Goal: Transaction & Acquisition: Purchase product/service

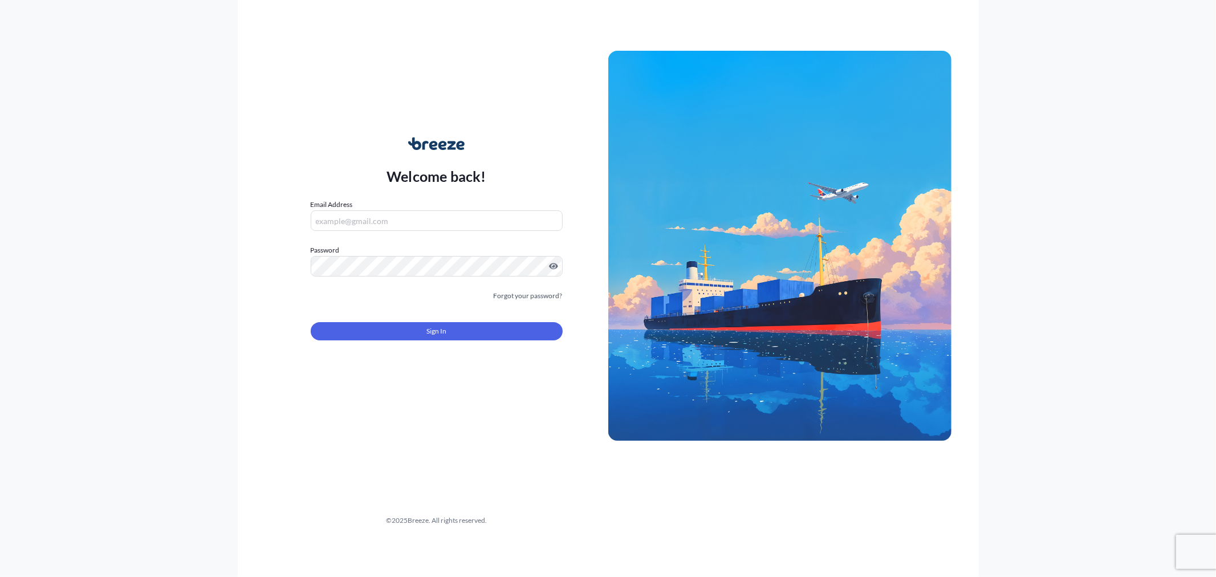
type input "[PERSON_NAME][EMAIL_ADDRESS][DOMAIN_NAME]"
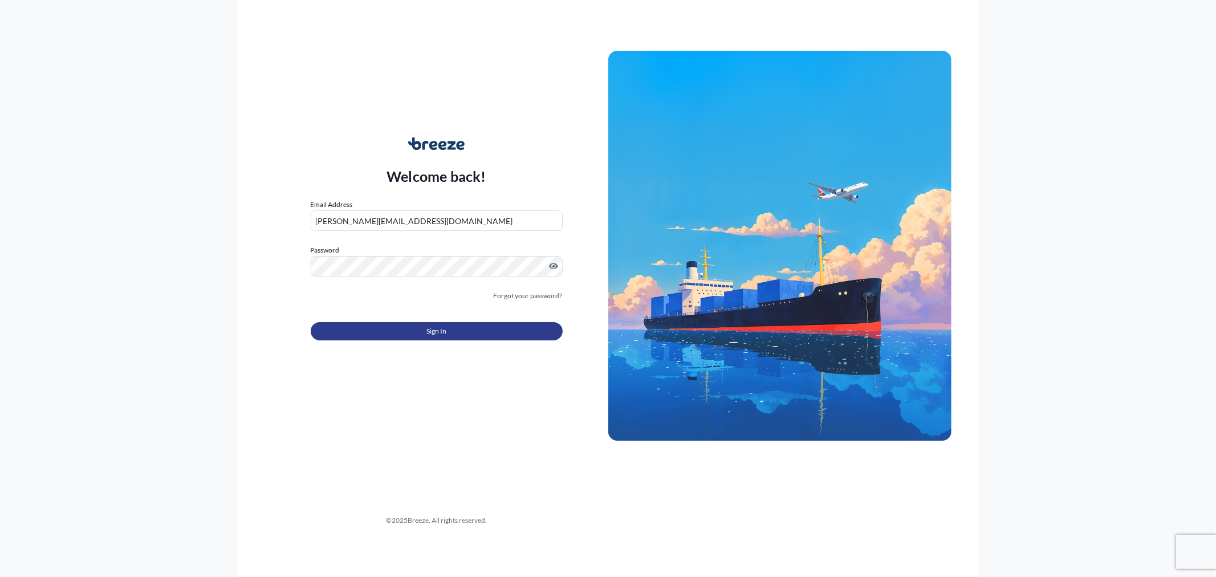
click at [428, 335] on span "Sign In" at bounding box center [437, 331] width 20 height 11
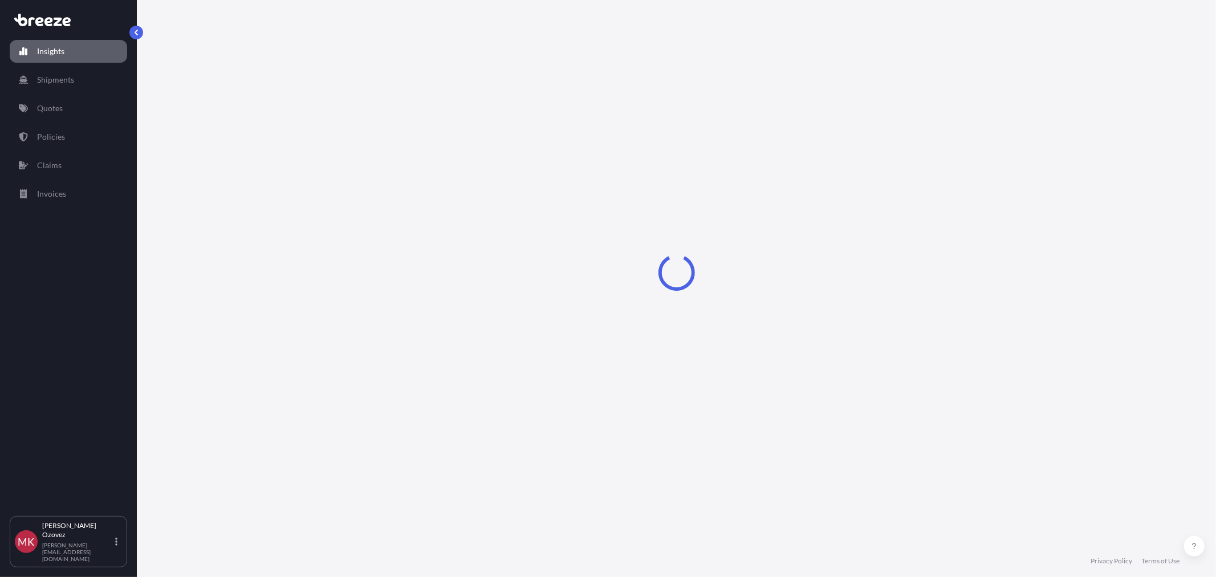
select select "2025"
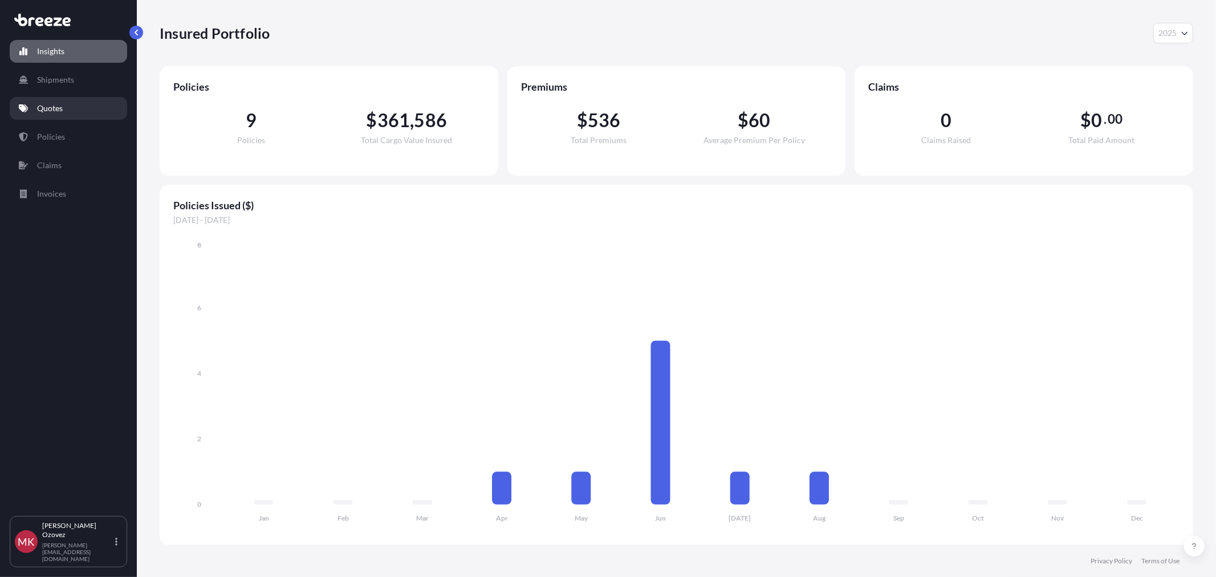
click at [66, 111] on link "Quotes" at bounding box center [68, 108] width 117 height 23
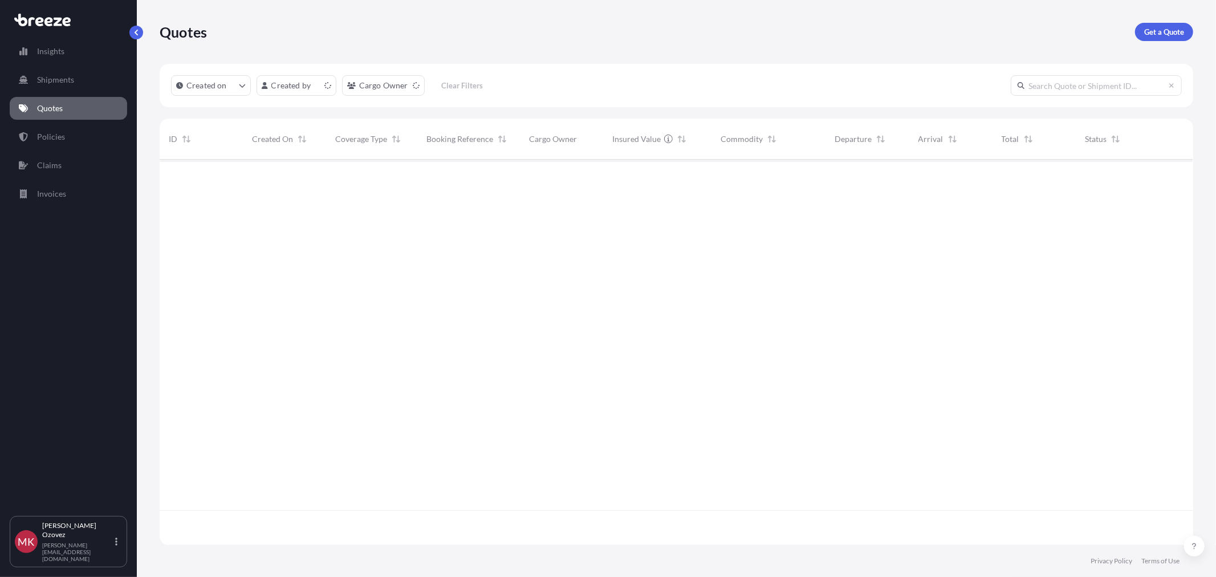
scroll to position [383, 1024]
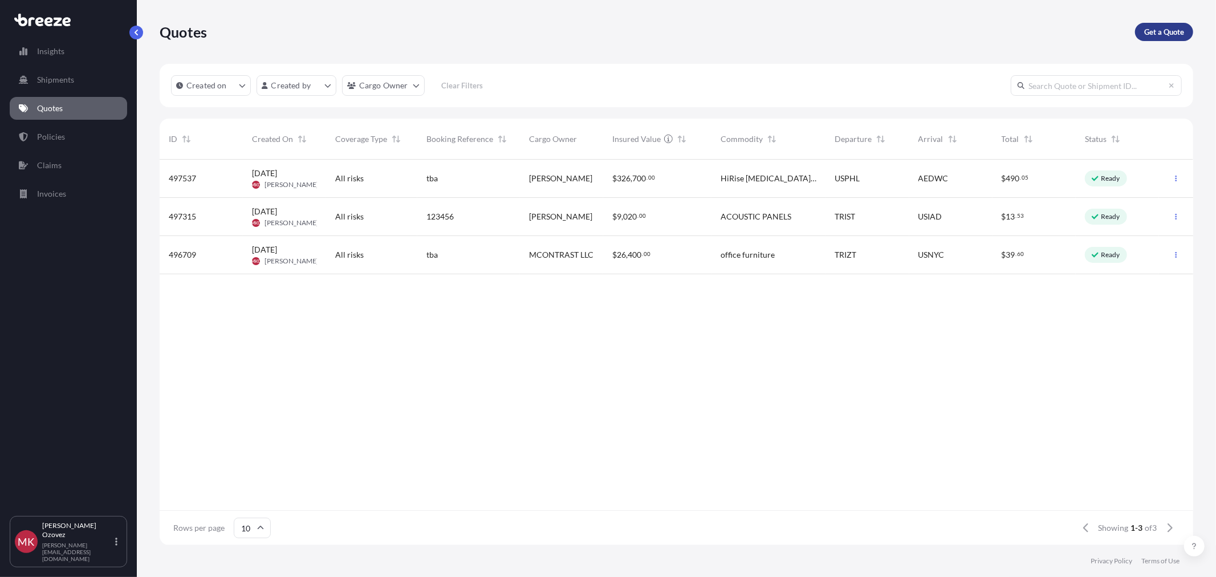
click at [1160, 36] on p "Get a Quote" at bounding box center [1165, 31] width 40 height 11
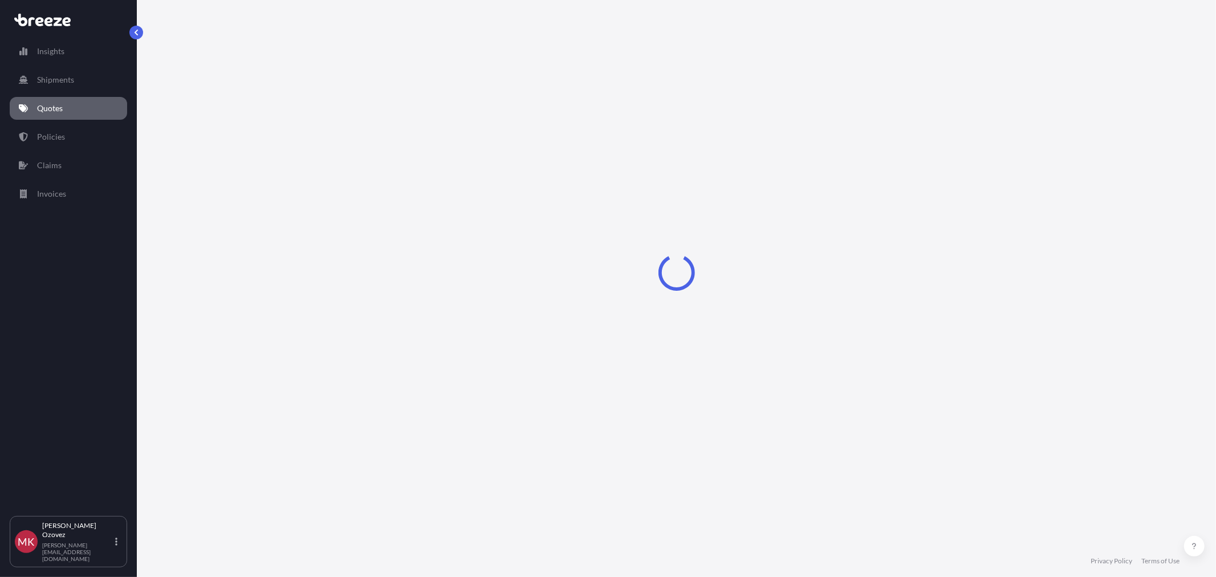
select select "Sea"
select select "1"
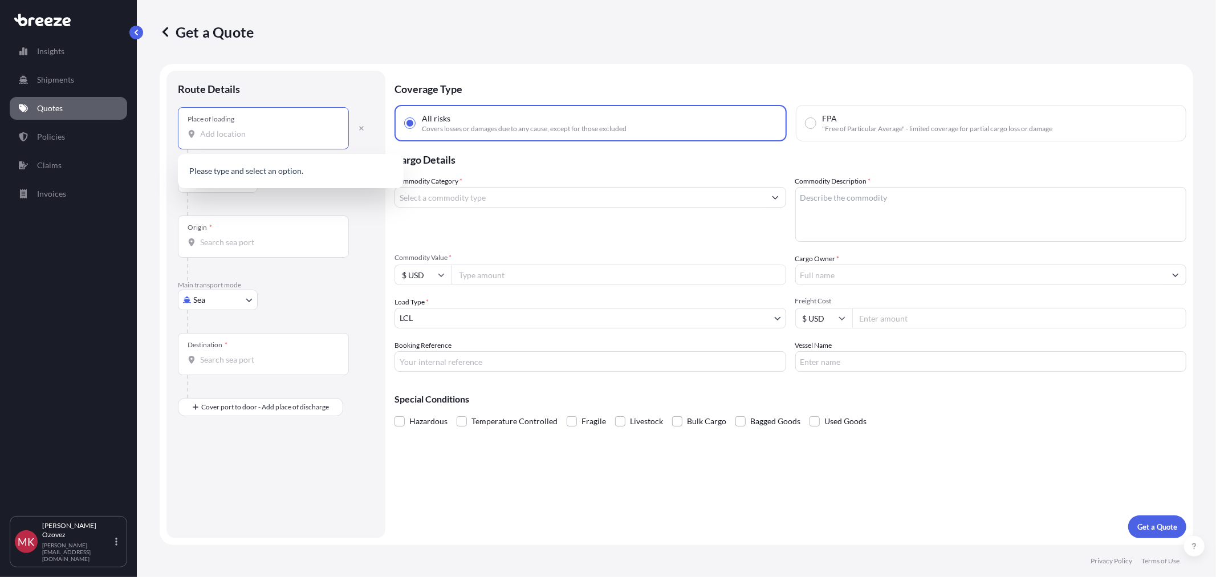
click at [303, 129] on input "Place of loading" at bounding box center [267, 133] width 135 height 11
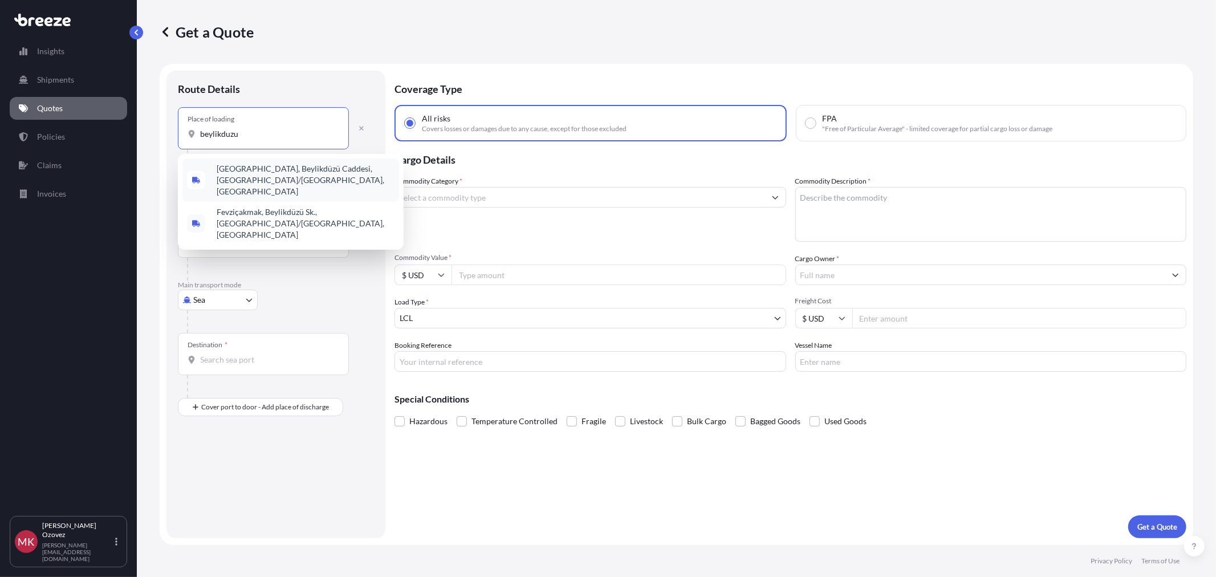
click at [258, 173] on span "Büyükşehir, Beylikdüzü Caddesi, Beylikdüzü/İstanbul, Türkiye" at bounding box center [306, 180] width 178 height 34
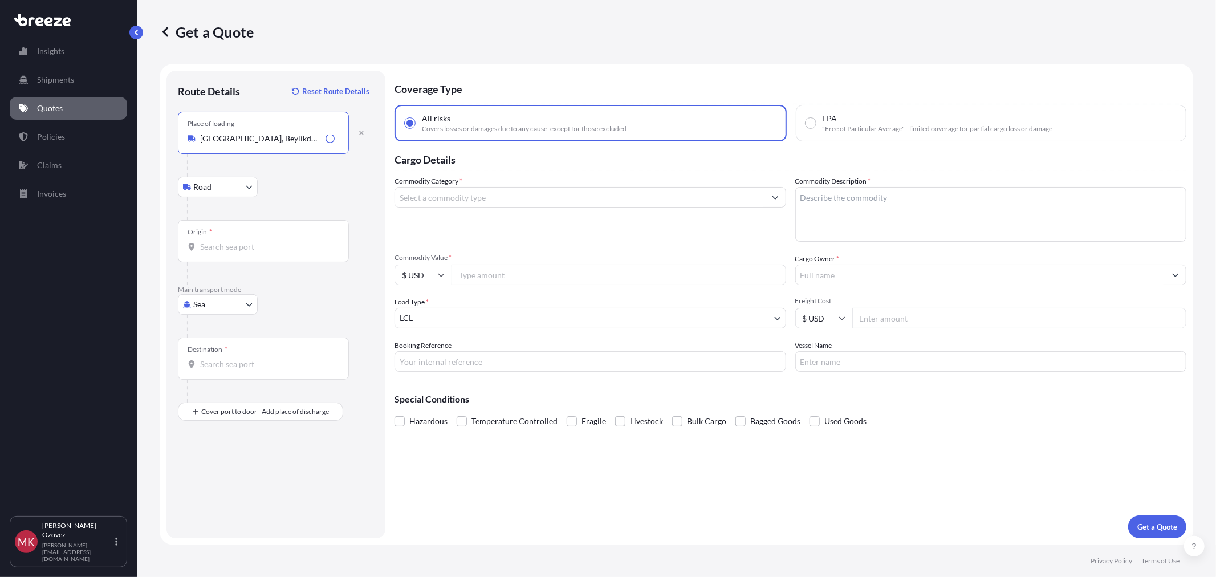
type input "Büyükşehir, Beylikdüzü Caddesi, Beylikdüzü/İstanbul, Türkiye"
click at [235, 187] on body "0 options available. 2 options available. Insights Shipments Quotes Policies Cl…" at bounding box center [608, 288] width 1216 height 577
click at [233, 255] on div "Origin *" at bounding box center [263, 241] width 171 height 42
click at [233, 253] on input "Origin *" at bounding box center [267, 246] width 135 height 11
click at [219, 305] on body "0 options available. 2 options available. 0 options available. Insights Shipmen…" at bounding box center [608, 288] width 1216 height 577
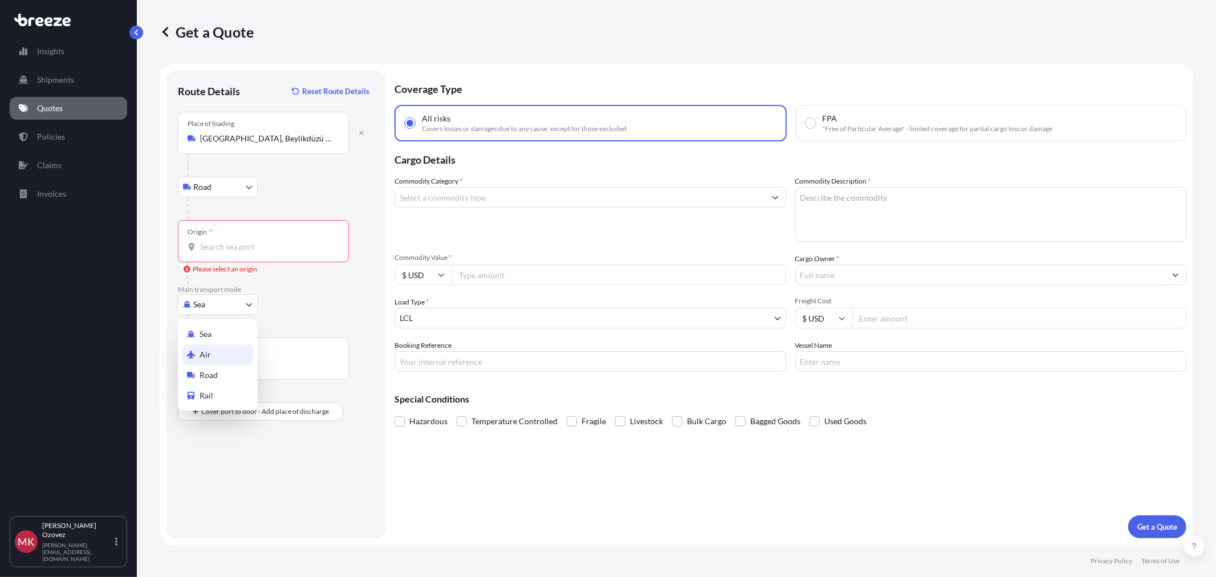
click at [208, 355] on span "Air" at bounding box center [205, 354] width 11 height 11
select select "Air"
click at [234, 147] on div "Place of loading" at bounding box center [263, 133] width 171 height 42
click at [234, 144] on input "Place of loading" at bounding box center [267, 138] width 135 height 11
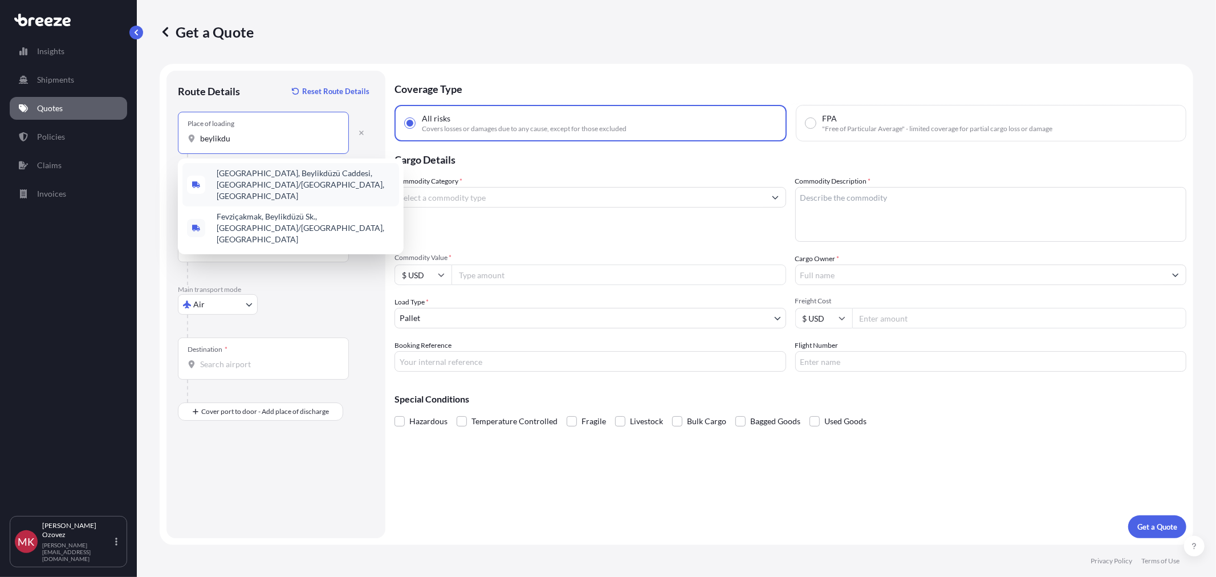
click at [295, 185] on span "Büyükşehir, Beylikdüzü Caddesi, Beylikdüzü/İstanbul, Türkiye" at bounding box center [306, 185] width 178 height 34
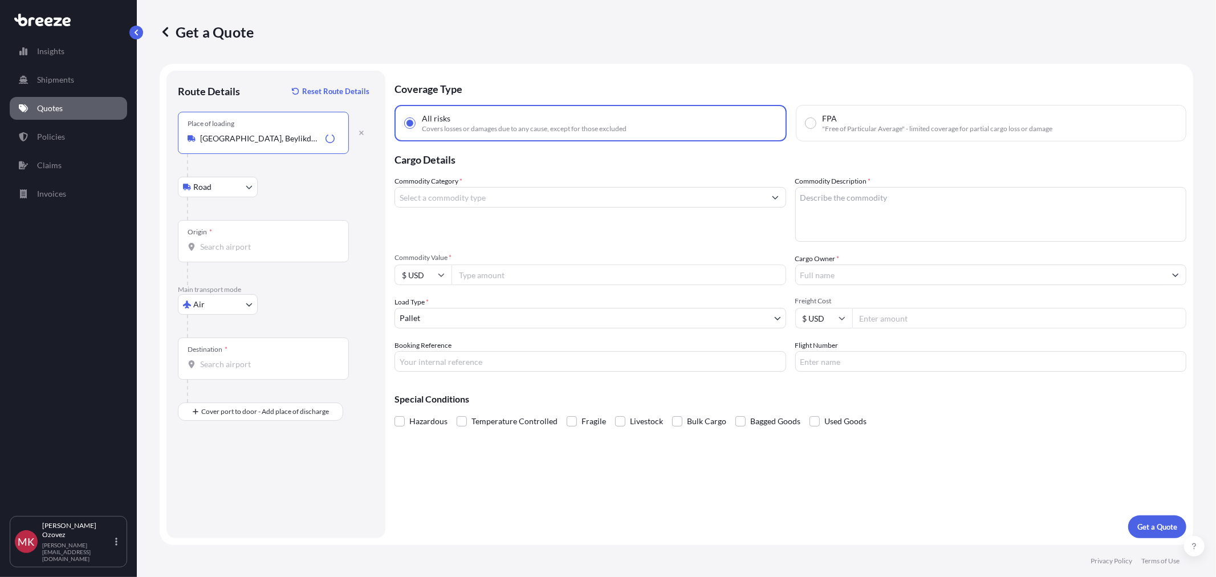
type input "Büyükşehir, Beylikdüzü Caddesi, Beylikdüzü/İstanbul, Türkiye"
click at [206, 249] on input "Origin *" at bounding box center [267, 246] width 135 height 11
click at [265, 249] on input "istanbul" at bounding box center [267, 246] width 135 height 11
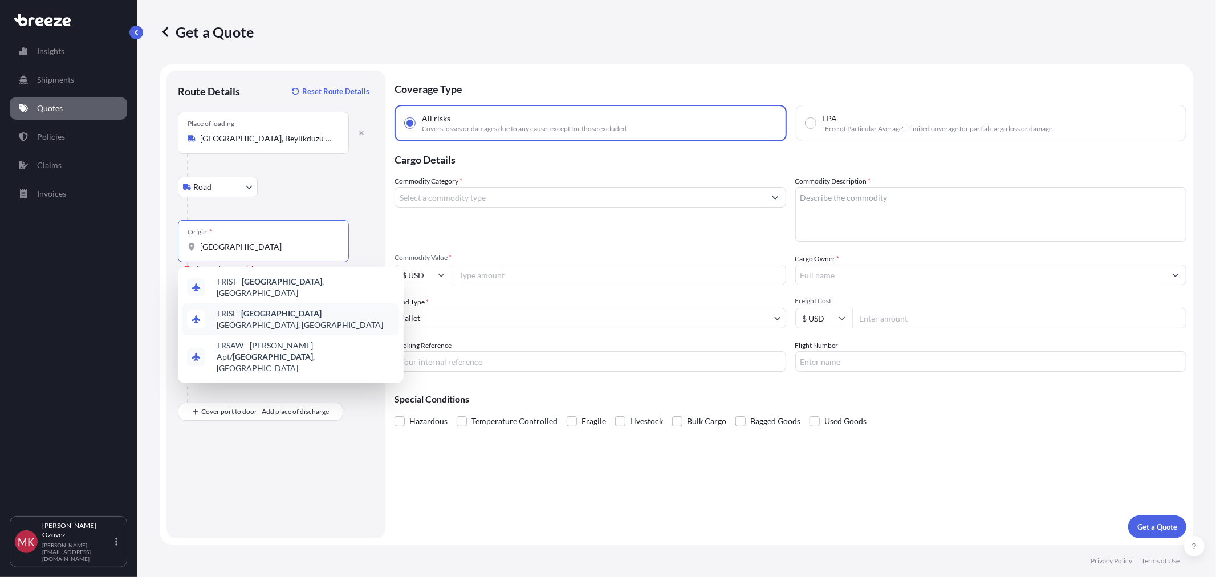
click at [277, 311] on span "TRISL - Istanbul New Airport, Turkey" at bounding box center [306, 319] width 178 height 23
type input "TRISL - Istanbul New Airport, Turkey"
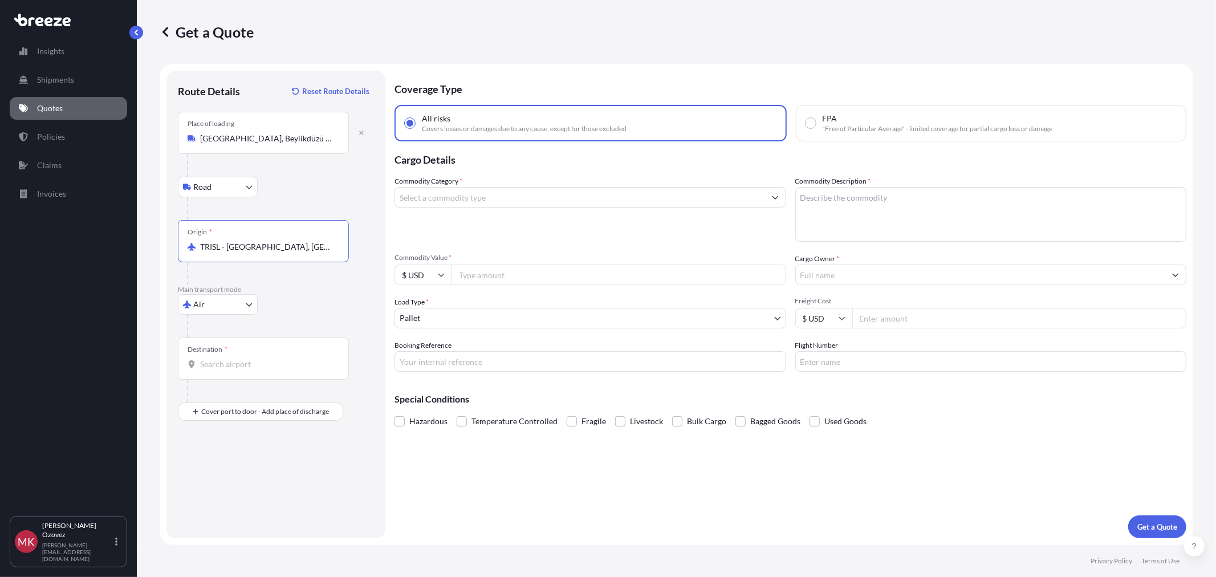
click at [227, 362] on input "Destination *" at bounding box center [267, 364] width 135 height 11
type input "USNYC - New York, United States"
click at [245, 470] on input "Place of Discharge" at bounding box center [267, 472] width 135 height 11
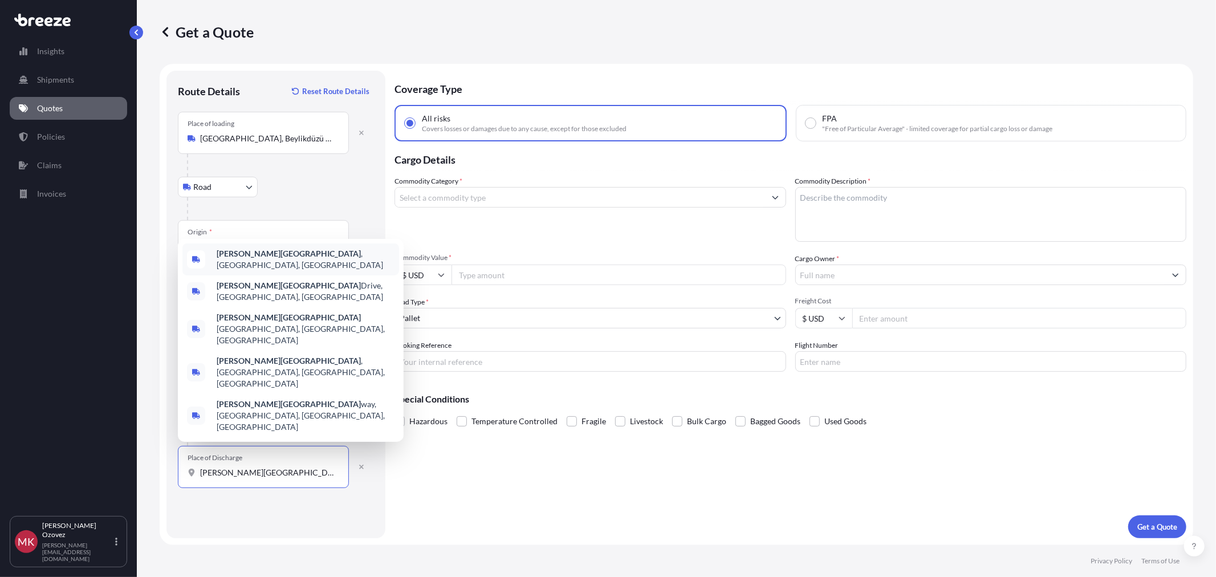
click at [282, 271] on span "Rochelle Park , NJ, USA" at bounding box center [306, 259] width 178 height 23
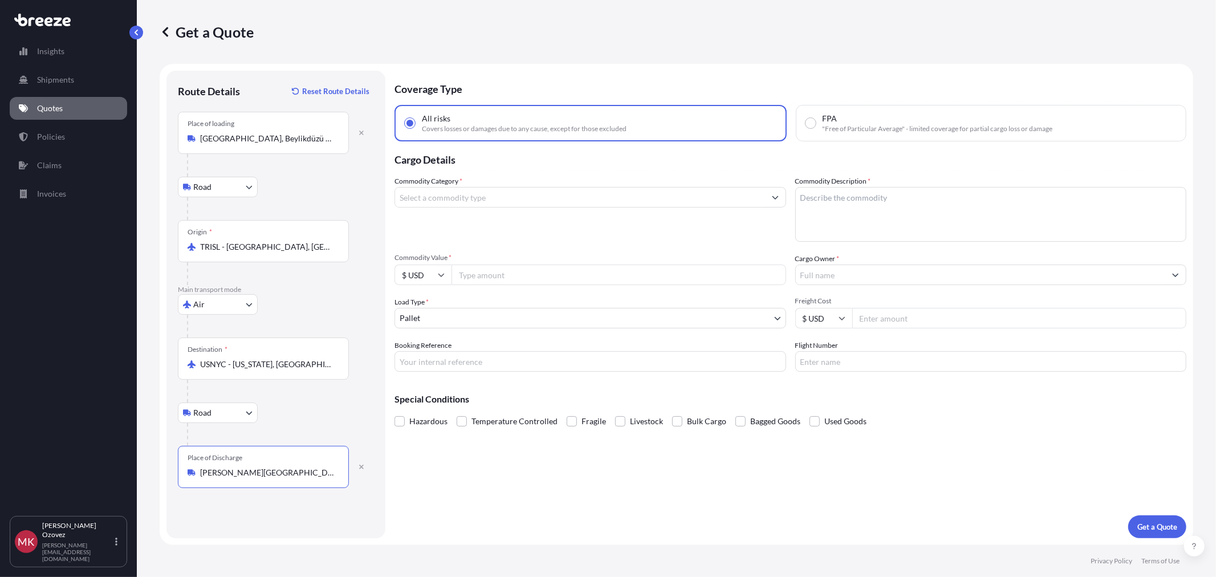
type input "Rochelle Park, NJ, USA"
click at [497, 197] on input "Commodity Category *" at bounding box center [580, 197] width 370 height 21
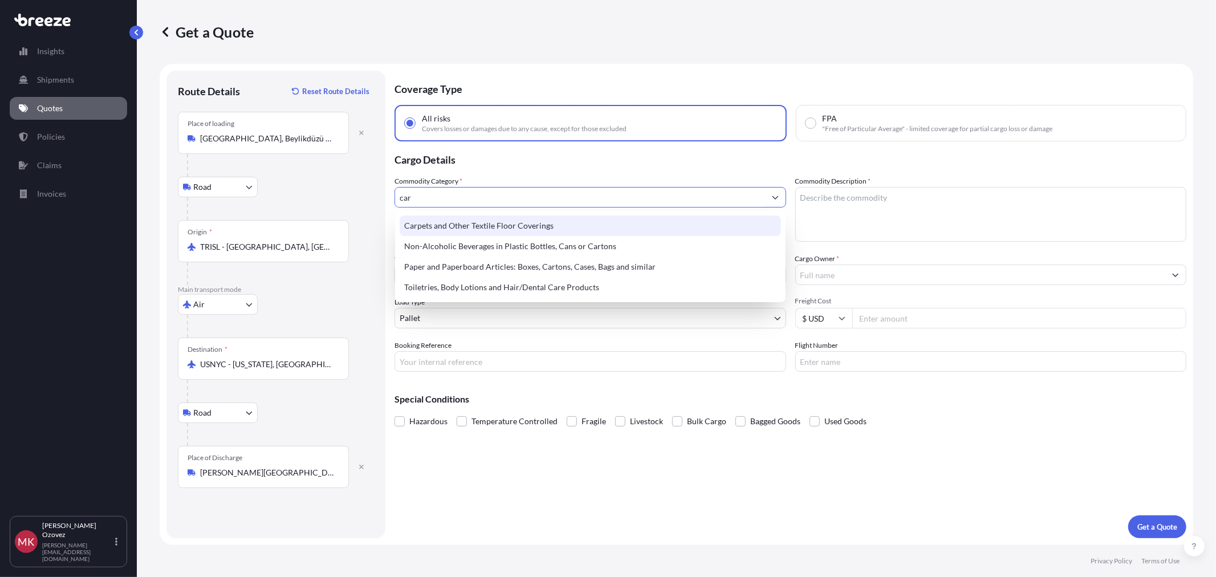
click at [483, 220] on div "Carpets and Other Textile Floor Coverings" at bounding box center [590, 226] width 381 height 21
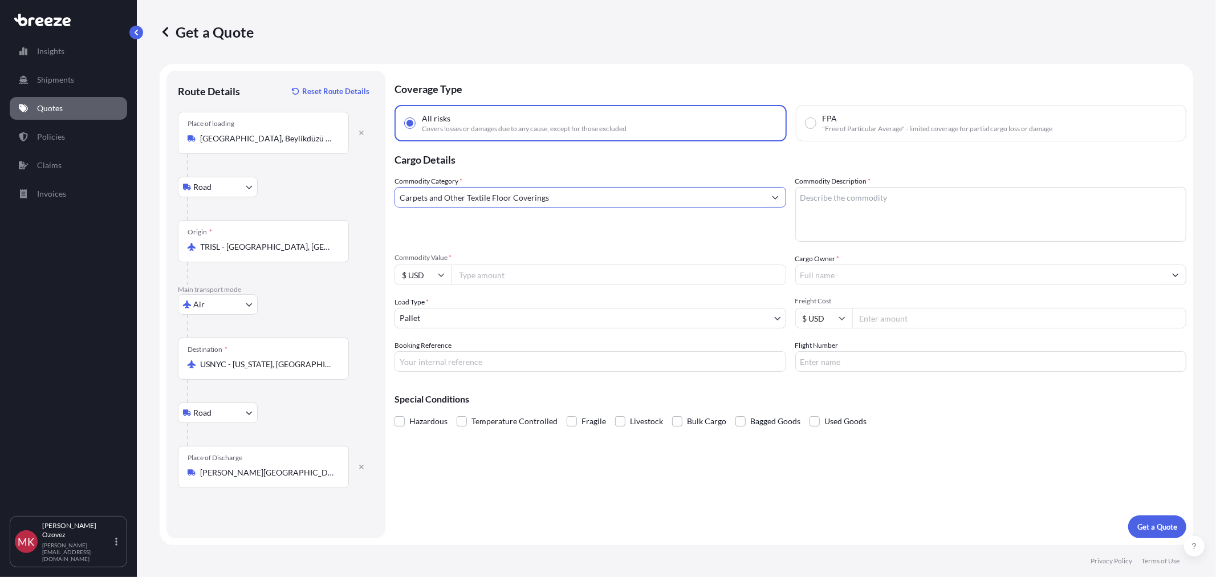
type input "Carpets and Other Textile Floor Coverings"
click at [869, 209] on textarea "Commodity Description *" at bounding box center [992, 214] width 392 height 55
type textarea "carpets"
click at [521, 274] on input "Commodity Value *" at bounding box center [619, 275] width 335 height 21
type input "10000"
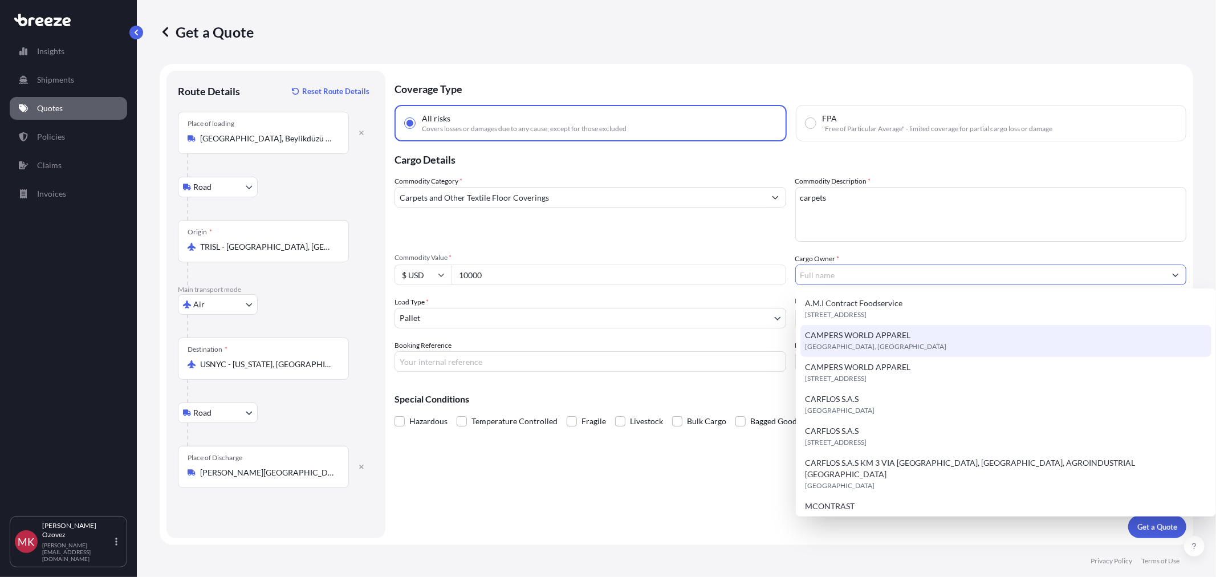
click at [876, 343] on span "Cantiague Rock Road, Oyster Bay, United States" at bounding box center [876, 346] width 142 height 11
type input "CAMPERS WORLD APPAREL"
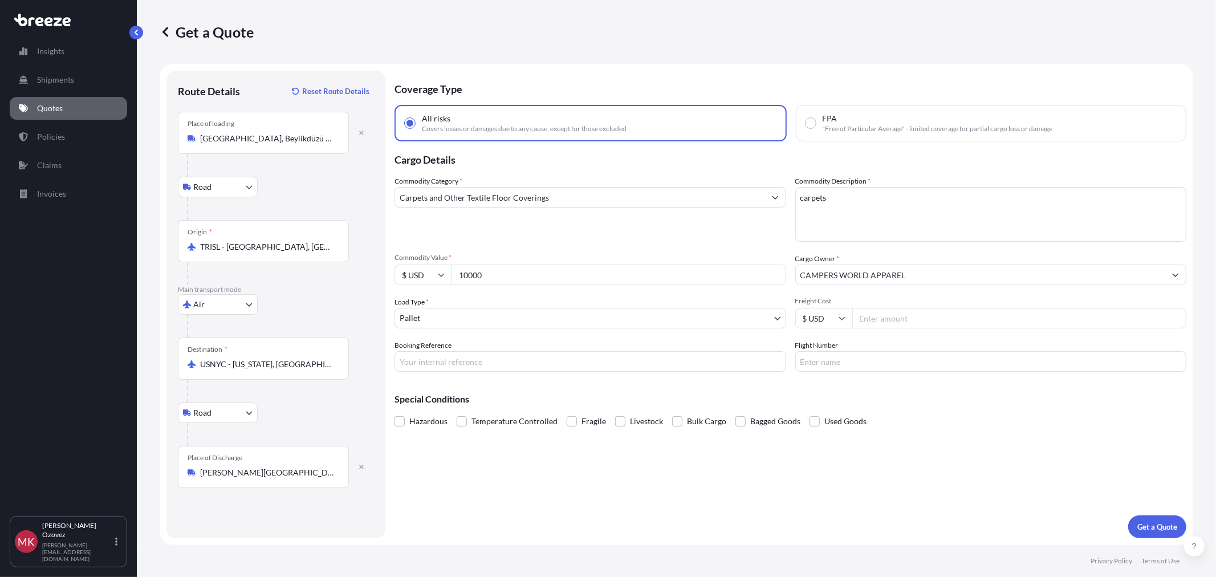
click at [891, 318] on input "Freight Cost" at bounding box center [1020, 318] width 335 height 21
click at [976, 270] on input "CAMPERS WORLD APPAREL" at bounding box center [981, 275] width 370 height 21
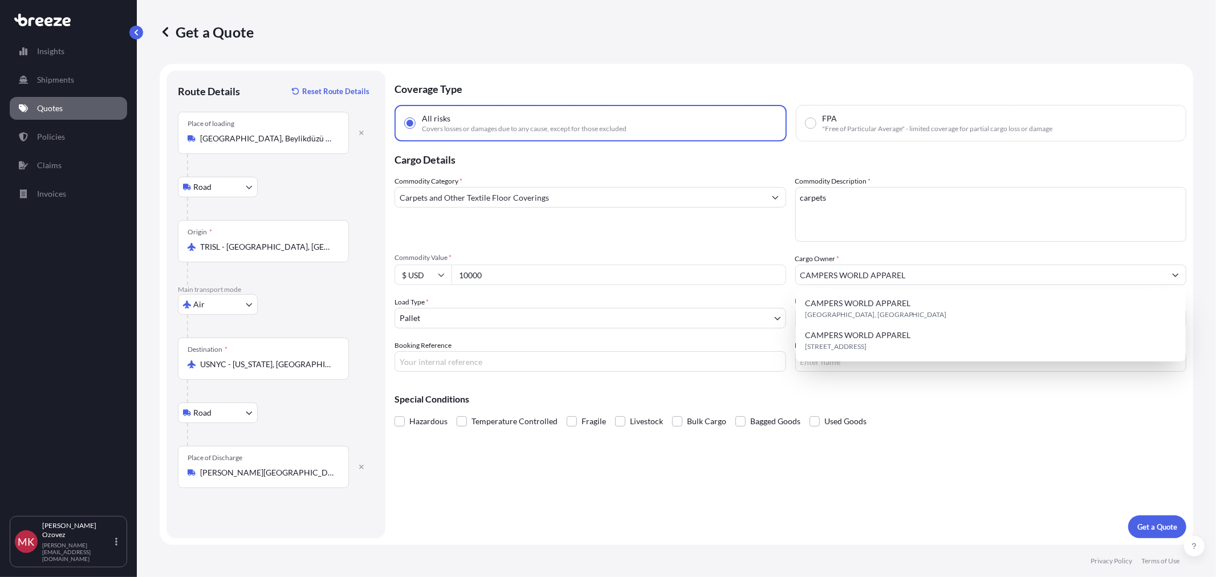
click at [915, 494] on div "Coverage Type All risks Covers losses or damages due to any cause, except for t…" at bounding box center [791, 305] width 792 height 468
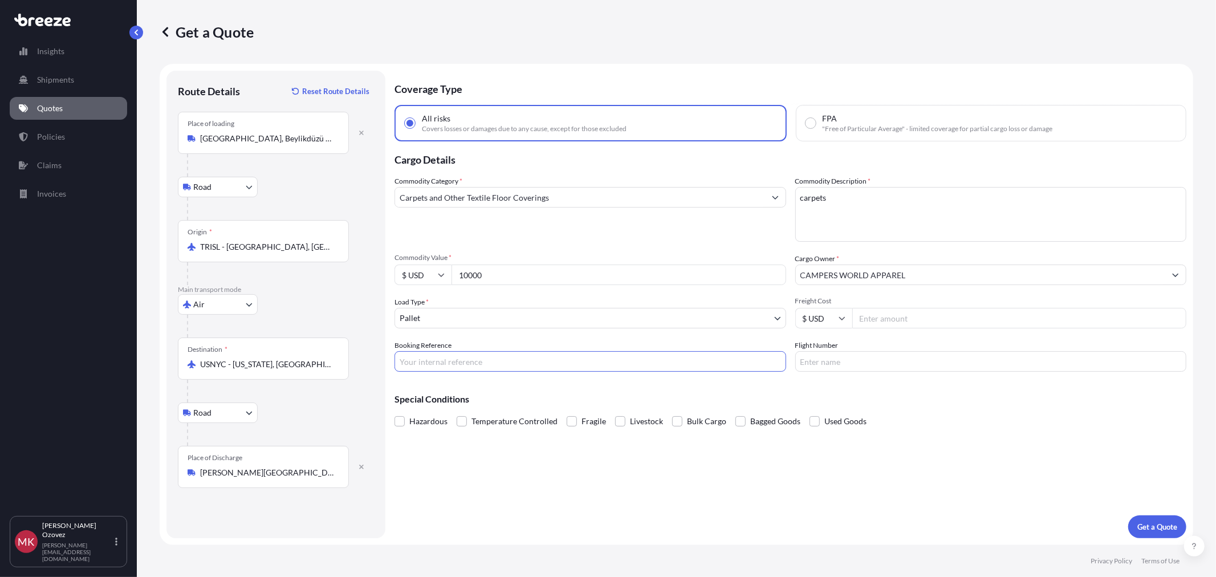
click at [704, 354] on input "Booking Reference" at bounding box center [591, 361] width 392 height 21
type input "tba"
click at [842, 361] on input "Flight Number" at bounding box center [992, 361] width 392 height 21
type input "tba"
click at [1142, 524] on p "Get a Quote" at bounding box center [1158, 526] width 40 height 11
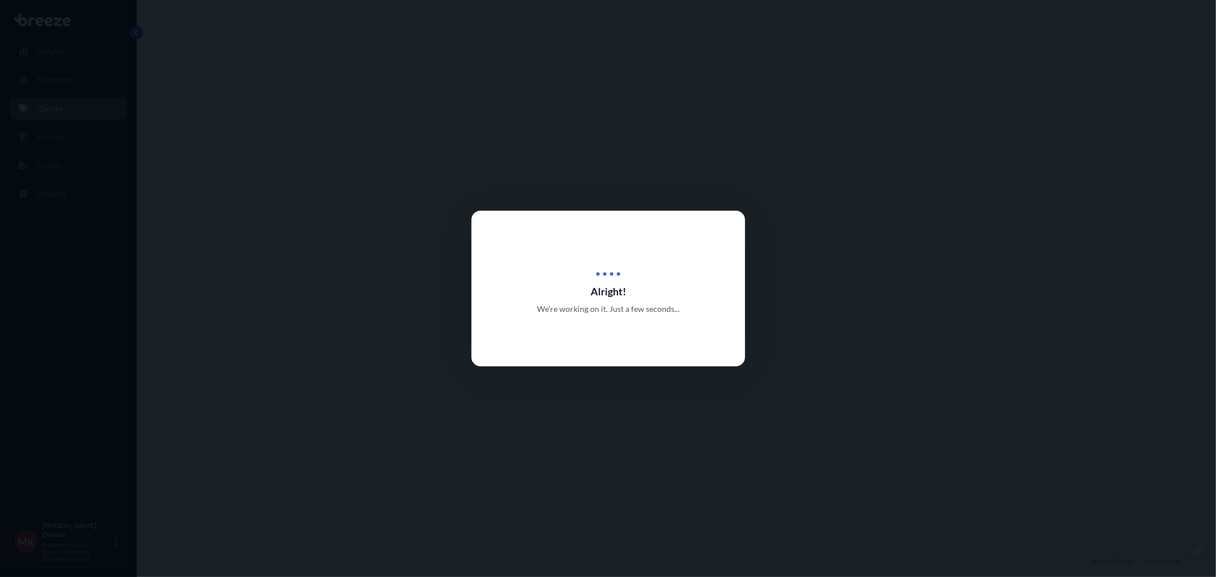
scroll to position [457, 0]
select select "Road"
select select "Air"
select select "Road"
select select "1"
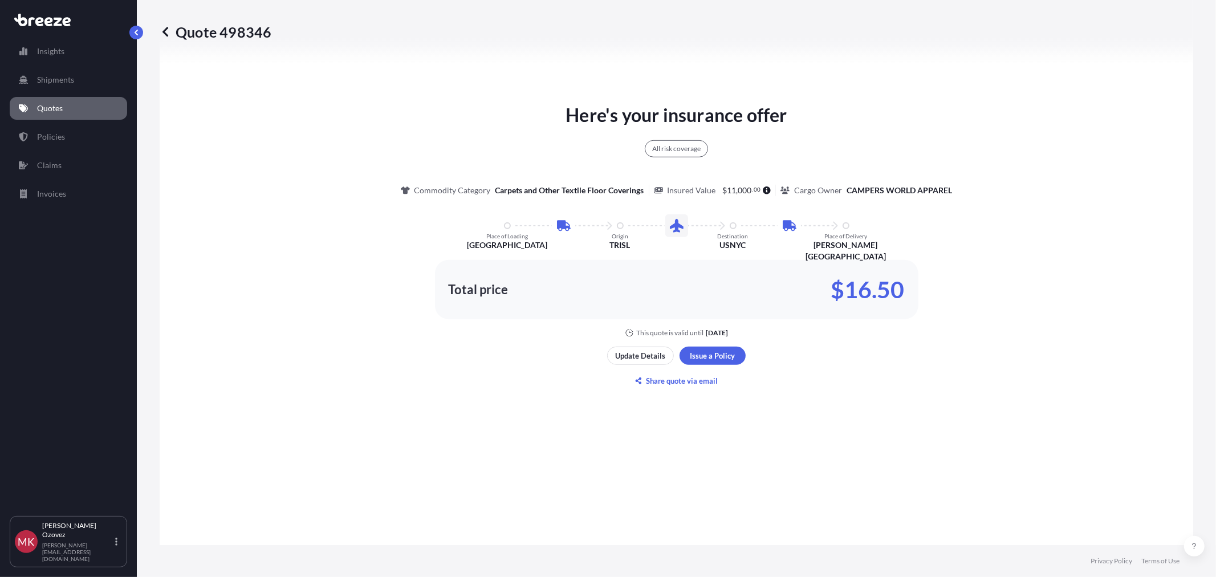
scroll to position [583, 0]
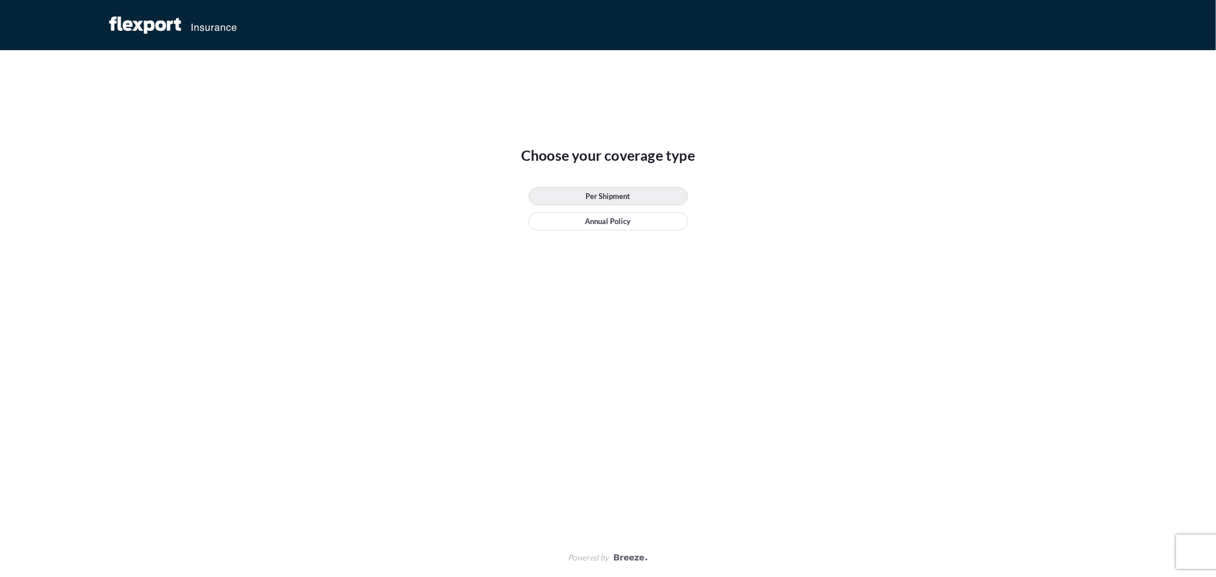
click at [631, 193] on link "Per Shipment" at bounding box center [609, 196] width 160 height 18
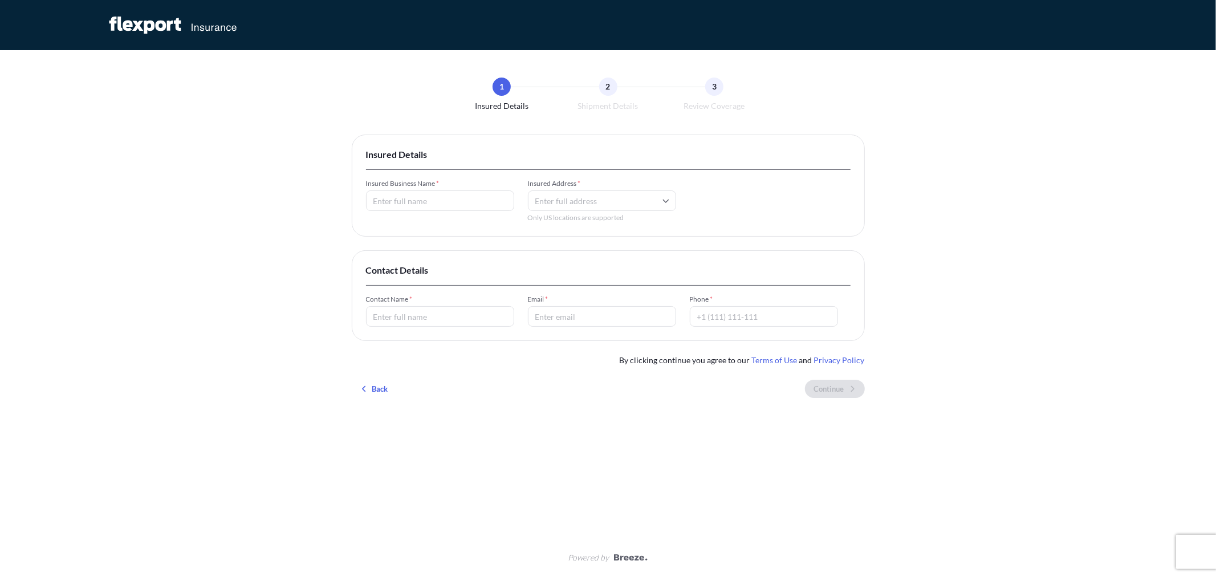
click at [441, 200] on input "Insured Business Name *" at bounding box center [440, 200] width 148 height 21
type input "[PERSON_NAME]"
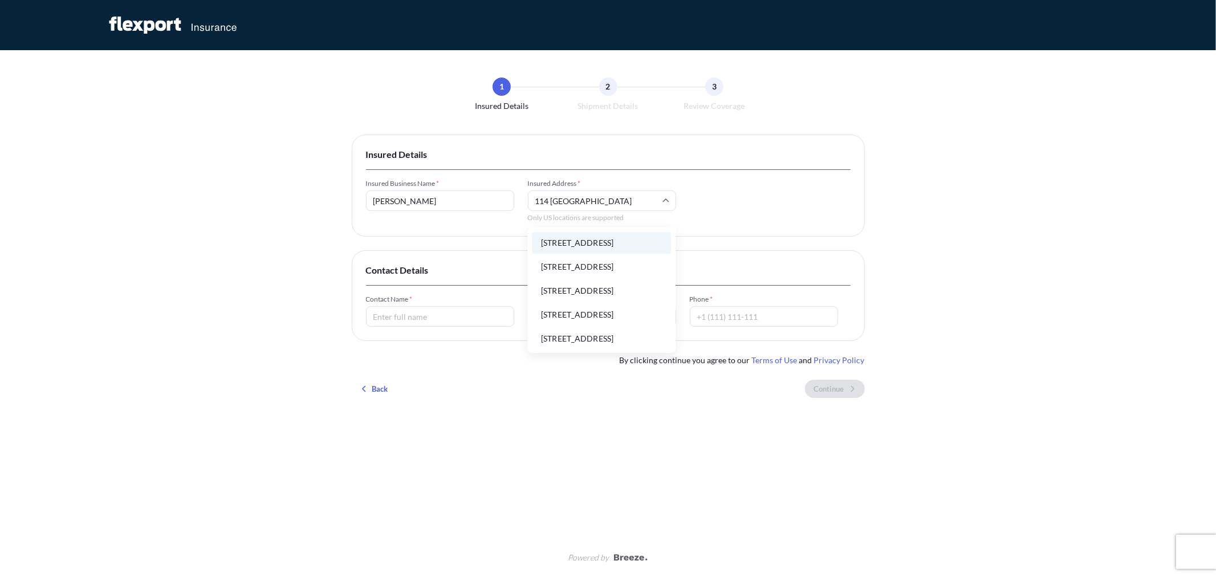
click at [595, 245] on li "[STREET_ADDRESS]" at bounding box center [602, 243] width 139 height 22
type input "[STREET_ADDRESS]"
click at [436, 322] on input "Contact Name *" at bounding box center [440, 316] width 148 height 21
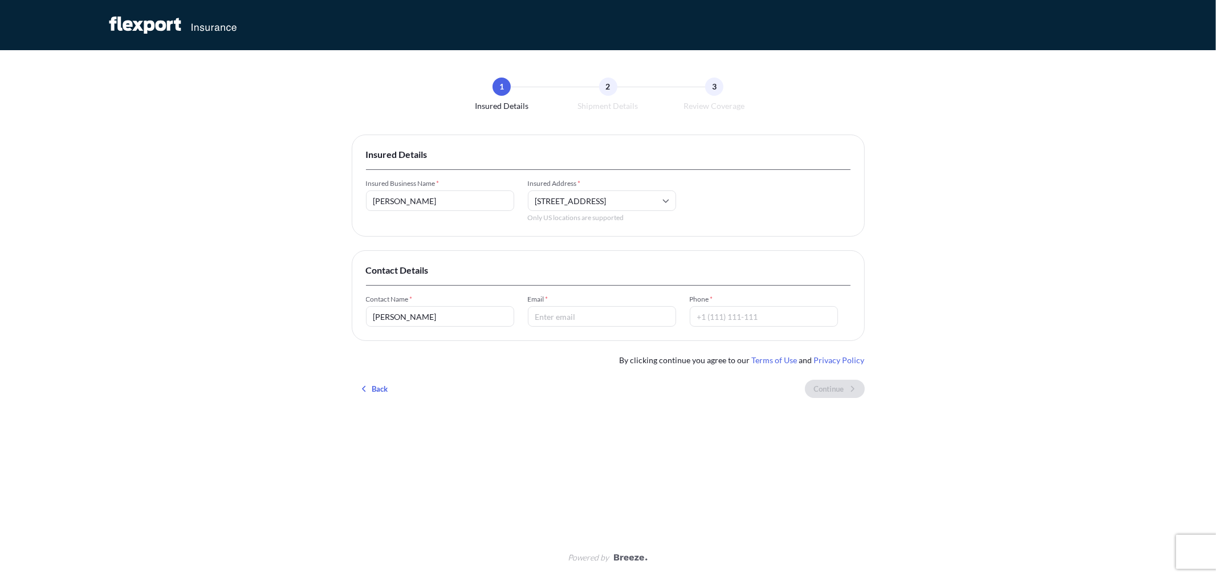
type input "[PERSON_NAME]"
type input "220155611"
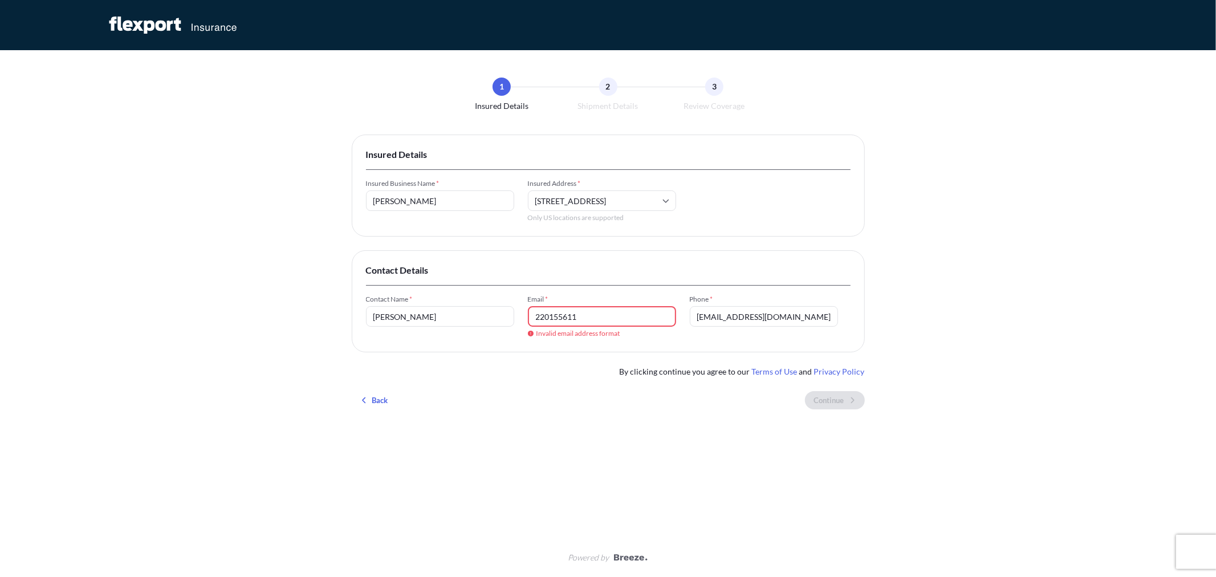
type input "[EMAIL_ADDRESS][DOMAIN_NAME]"
click at [584, 318] on input "220155611" at bounding box center [602, 316] width 148 height 21
click at [584, 318] on input "2201556110" at bounding box center [602, 316] width 148 height 21
drag, startPoint x: 587, startPoint y: 316, endPoint x: 361, endPoint y: 311, distance: 226.5
click at [361, 311] on div "Contact Details Contact Name * [PERSON_NAME] Email * 22015561100 Invalid email …" at bounding box center [608, 301] width 513 height 102
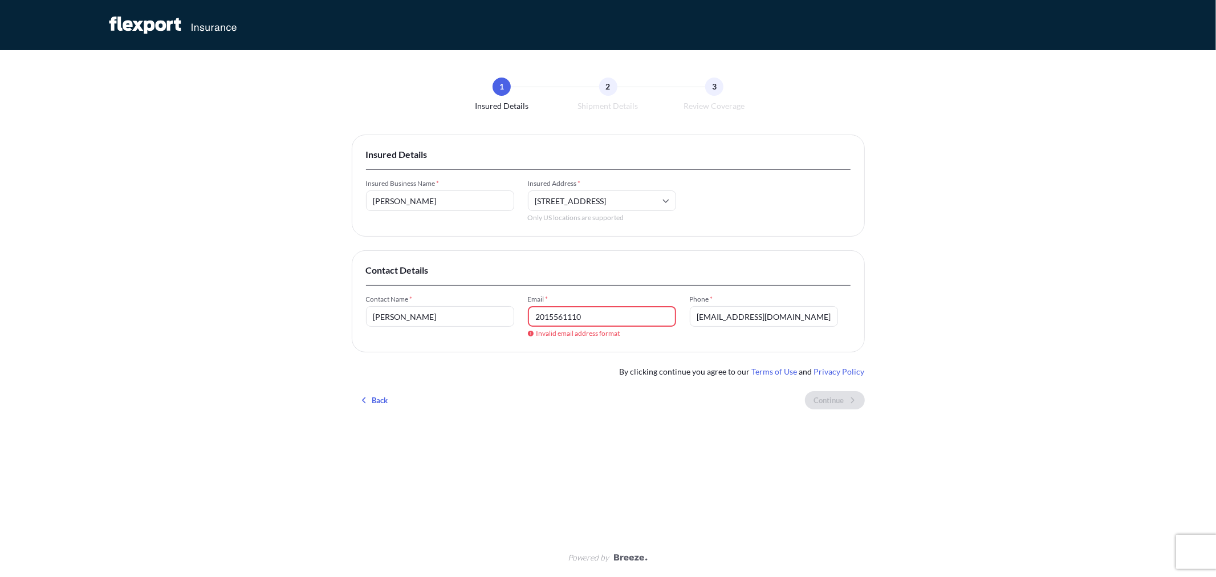
type input "2015561110"
drag, startPoint x: 611, startPoint y: 318, endPoint x: 457, endPoint y: 322, distance: 154.6
click at [457, 322] on div "Contact Name * [PERSON_NAME] Email * 2015561110 Invalid email address format Ph…" at bounding box center [608, 316] width 485 height 43
paste input "[EMAIL_ADDRESS][DOMAIN_NAME]"
type input "[EMAIL_ADDRESS][DOMAIN_NAME]"
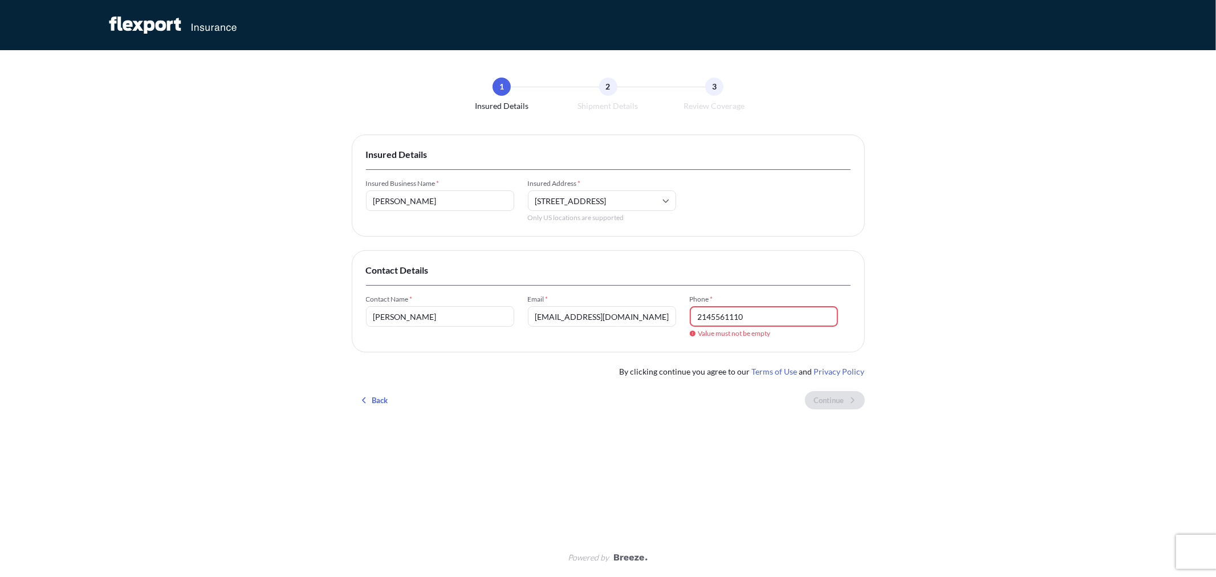
type input "2145561110"
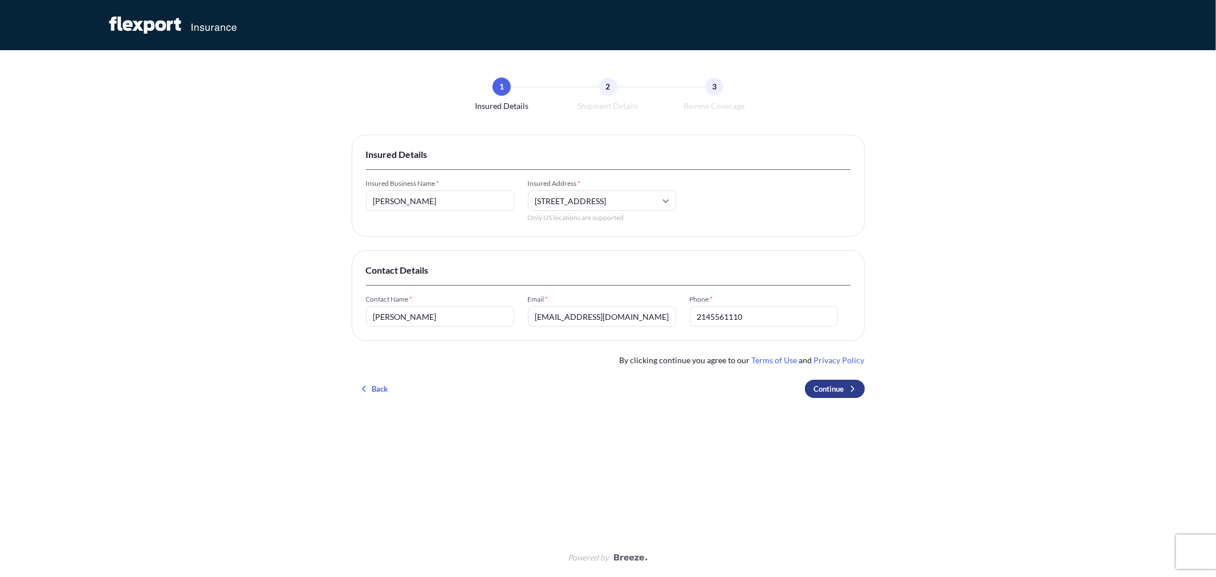
click at [853, 380] on button "Continue" at bounding box center [835, 389] width 60 height 18
click at [829, 400] on div "Insured Details Insured Business Name * murat Insured Address * [STREET_ADDRESS…" at bounding box center [608, 271] width 513 height 273
